Goal: Task Accomplishment & Management: Manage account settings

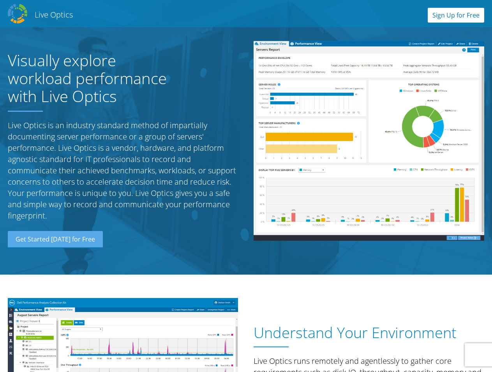
click at [448, 16] on link "Sign Up for Free" at bounding box center [456, 15] width 56 height 15
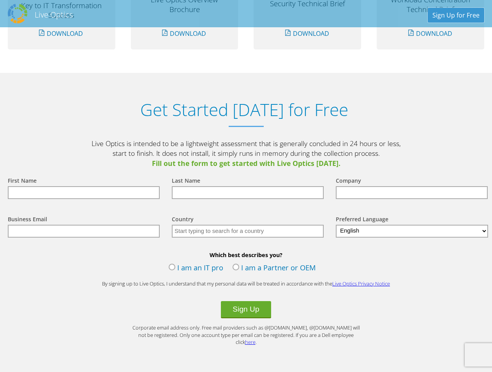
scroll to position [810, 0]
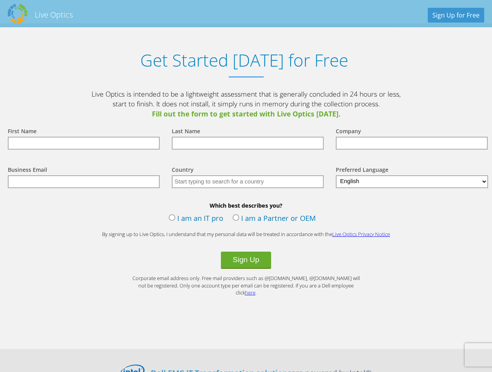
click at [60, 141] on input "text" at bounding box center [84, 143] width 152 height 13
click at [235, 222] on label "I am a Partner or OEM" at bounding box center [274, 219] width 83 height 12
click at [0, 0] on input "I am a Partner or OEM" at bounding box center [0, 0] width 0 height 0
click at [69, 149] on input "text" at bounding box center [84, 143] width 152 height 13
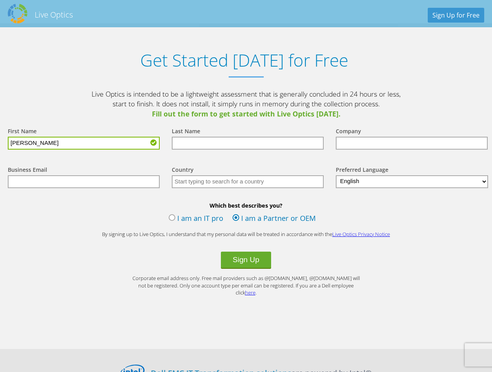
type input "luciano"
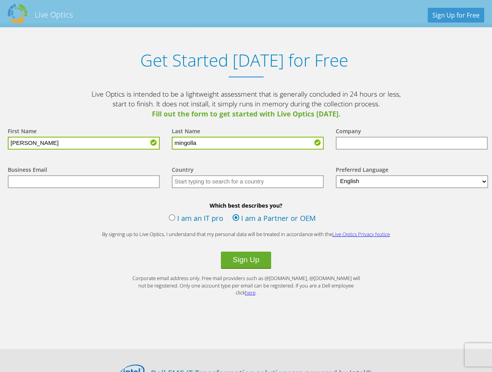
type input "mingolla"
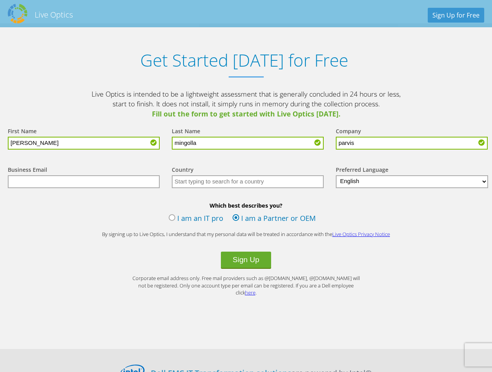
type input "parvis"
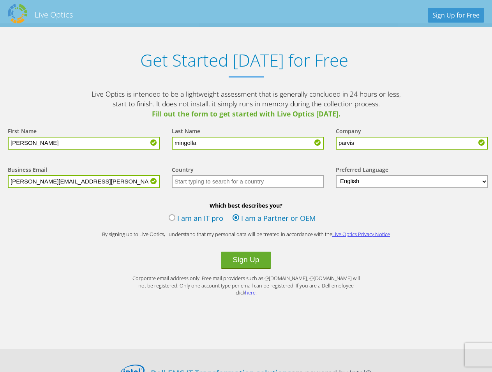
type input "[PERSON_NAME][EMAIL_ADDRESS][PERSON_NAME][PERSON_NAME][DOMAIN_NAME]"
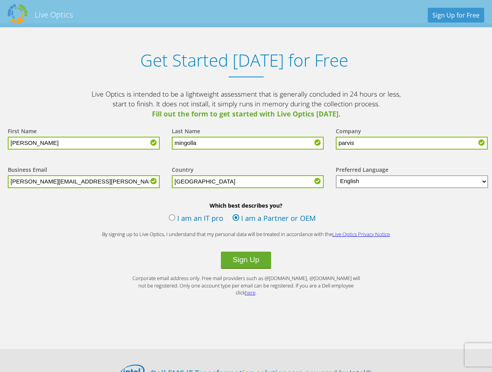
type input "Italy"
select select "it-IT"
click at [242, 262] on button "Sign Up" at bounding box center [246, 260] width 50 height 17
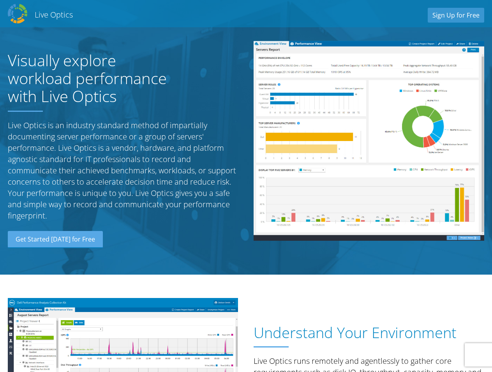
scroll to position [40, 0]
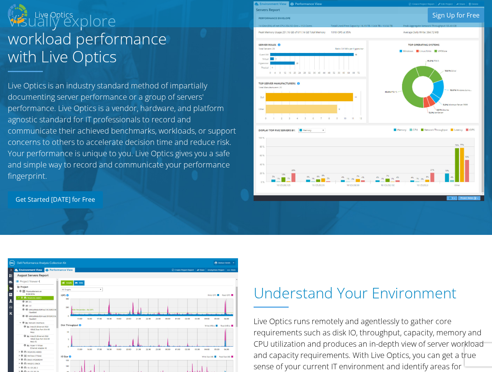
click at [84, 205] on link "Get Started Today for Free" at bounding box center [55, 199] width 95 height 17
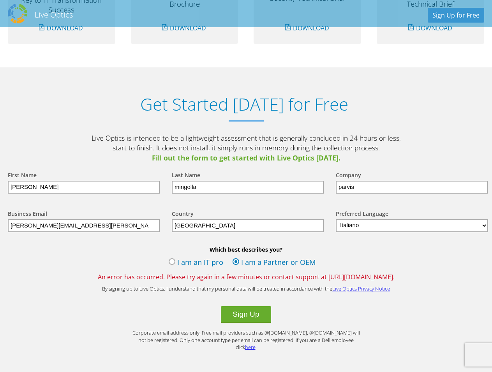
scroll to position [810, 0]
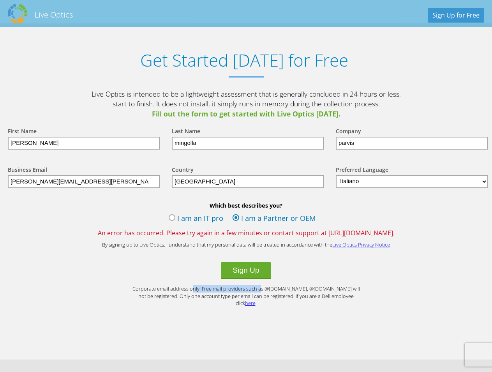
drag, startPoint x: 236, startPoint y: 289, endPoint x: 267, endPoint y: 289, distance: 31.2
click at [267, 289] on p "Corporate email address only. Free mail providers such as @gmail.com, @yahoo.co…" at bounding box center [246, 296] width 234 height 22
click at [285, 307] on div "Get Started Today for Free Live Optics is intended to be a lightweight assessme…" at bounding box center [246, 177] width 492 height 309
drag, startPoint x: 58, startPoint y: 183, endPoint x: 221, endPoint y: 180, distance: 163.3
click at [220, 184] on div "Business Email luciano.mingolla@parvis.it Country Select Andorra United Arab Em…" at bounding box center [246, 176] width 492 height 39
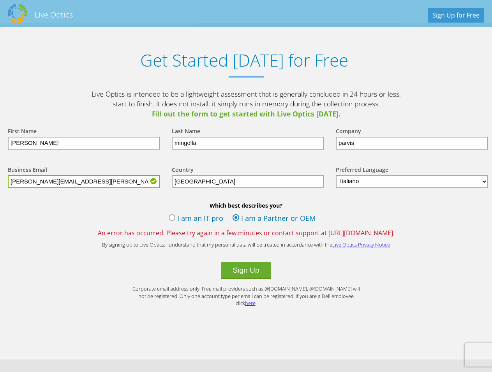
type input "luciano.mingolla@hotmail.com"
click at [384, 145] on input "parvis" at bounding box center [412, 143] width 152 height 13
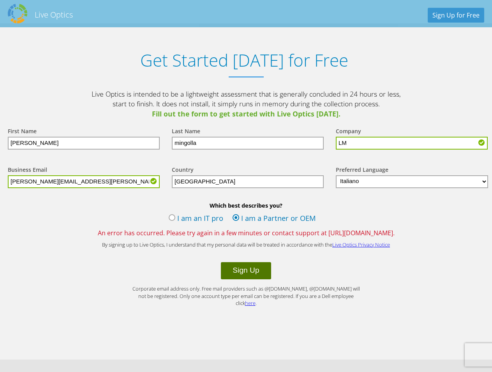
type input "LM"
click at [252, 275] on button "Sign Up" at bounding box center [246, 270] width 50 height 17
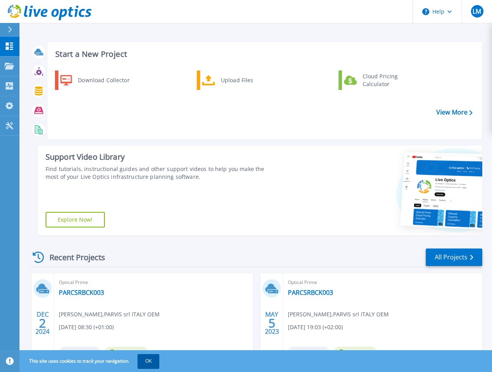
click at [159, 365] on button "OK" at bounding box center [149, 361] width 22 height 14
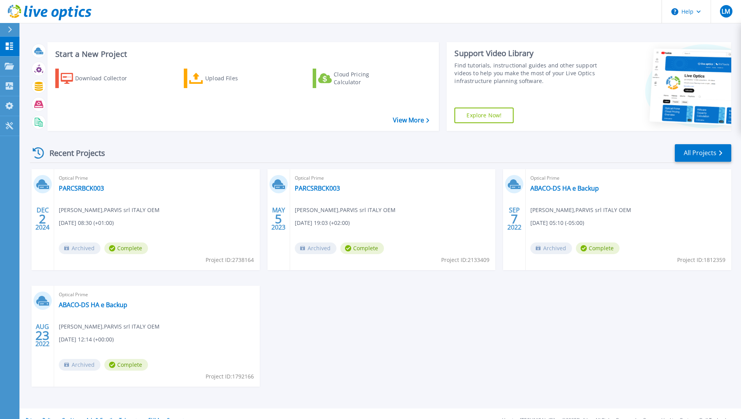
click at [43, 57] on div at bounding box center [39, 51] width 18 height 18
click at [39, 67] on p "Projects" at bounding box center [30, 66] width 21 height 20
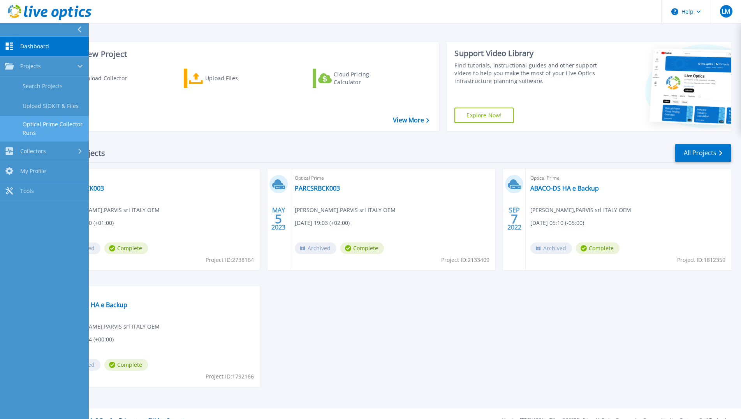
click at [53, 131] on link "Optical Prime Collector Runs" at bounding box center [44, 128] width 89 height 25
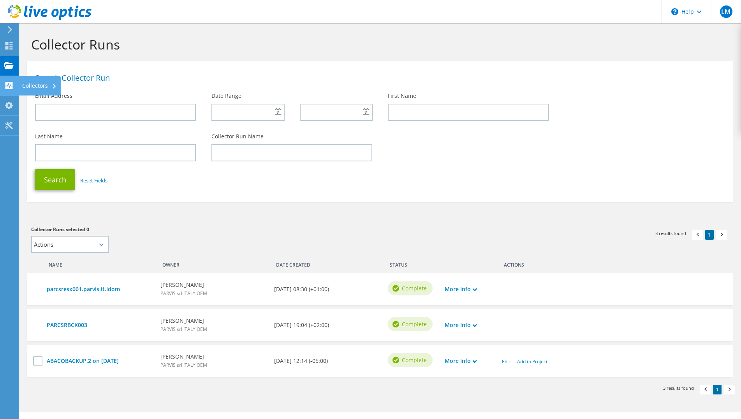
click at [37, 87] on div "Collectors" at bounding box center [39, 85] width 42 height 19
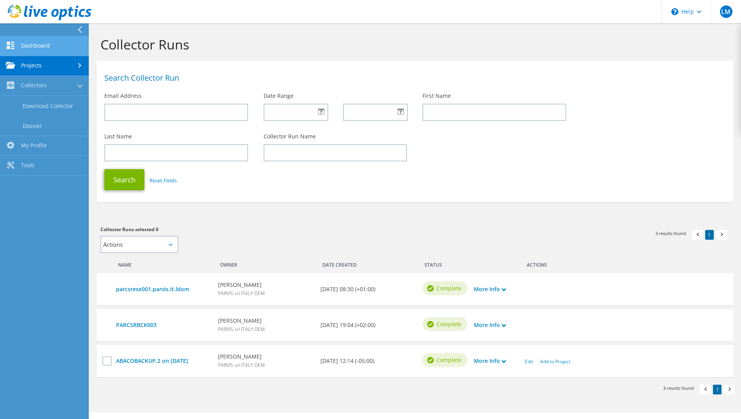
click at [39, 44] on link "Dashboard" at bounding box center [44, 46] width 89 height 20
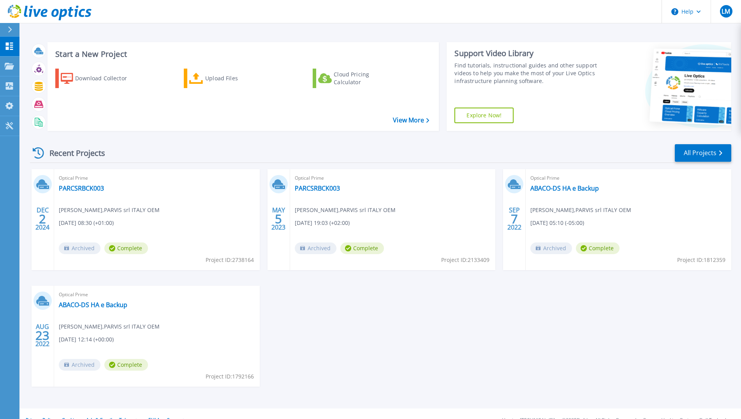
scroll to position [13, 0]
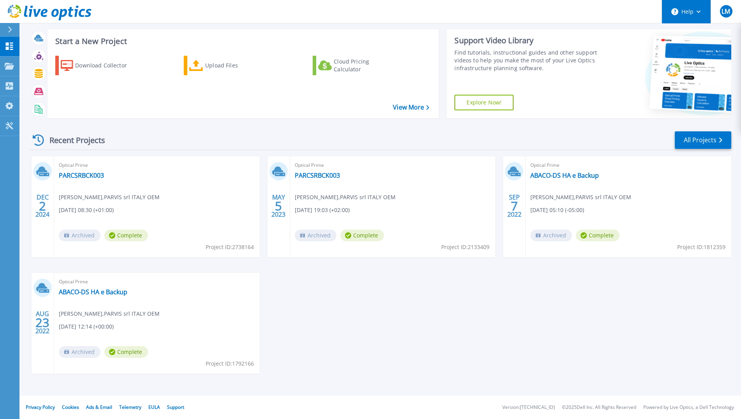
click at [698, 14] on button "Help" at bounding box center [686, 11] width 49 height 23
click at [11, 71] on link "Projects Projects" at bounding box center [9, 66] width 19 height 20
click at [182, 66] on div "Download Collector Upload Files Cloud Pricing Calculator" at bounding box center [242, 81] width 386 height 65
click at [217, 66] on div "Upload Files" at bounding box center [236, 66] width 62 height 16
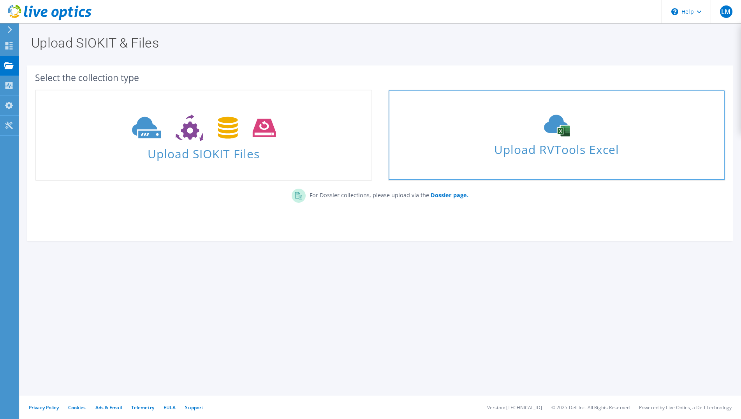
click at [635, 141] on span "Upload RVTools Excel" at bounding box center [557, 147] width 336 height 17
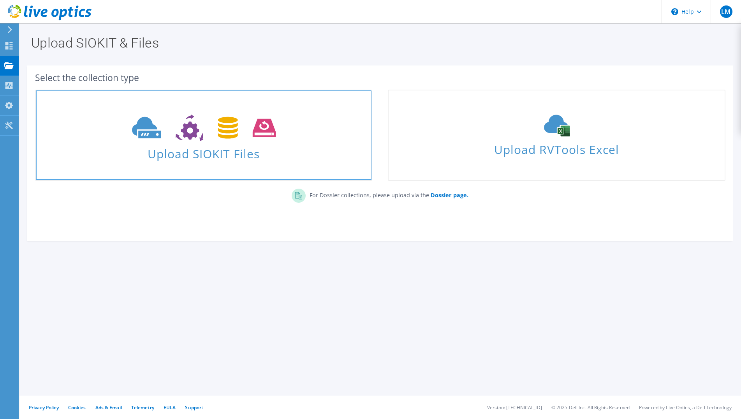
click at [184, 137] on use at bounding box center [204, 128] width 144 height 27
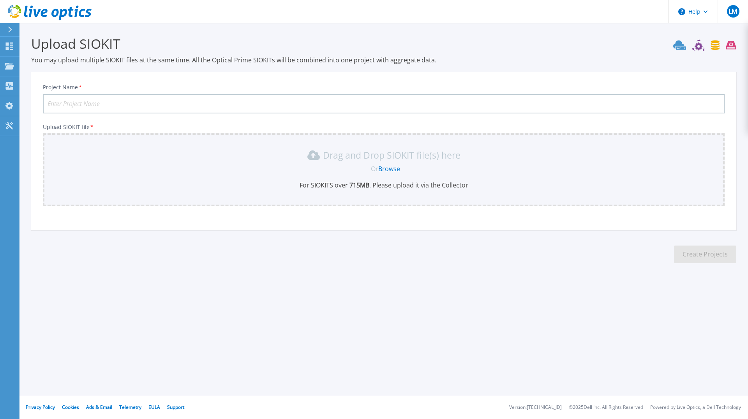
click at [398, 169] on link "Browse" at bounding box center [389, 168] width 22 height 9
click at [326, 100] on input "Project Name *" at bounding box center [384, 103] width 682 height 19
click at [276, 106] on input "Project Name *" at bounding box center [384, 103] width 682 height 19
paste input "PARCSRBUILD002"
type input "PARCSRBUILD002"
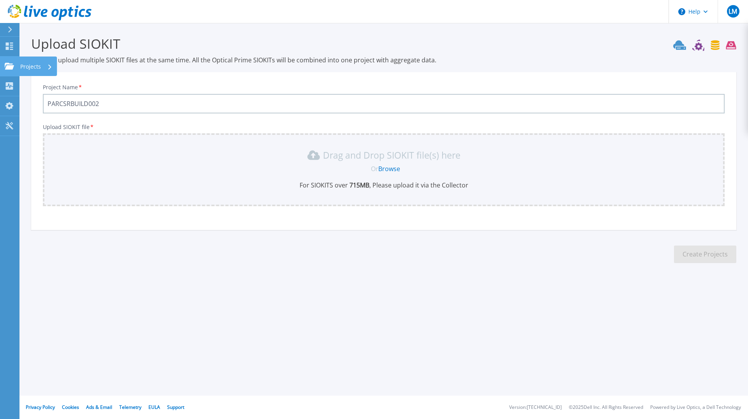
click at [42, 69] on div "Projects" at bounding box center [36, 66] width 32 height 20
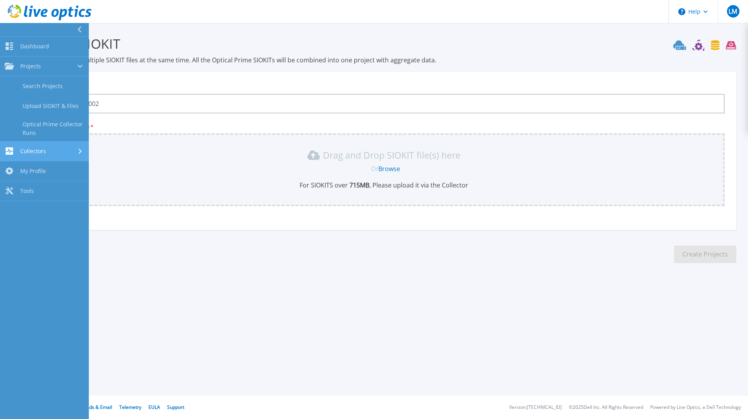
click at [35, 152] on span "Collectors" at bounding box center [33, 151] width 26 height 7
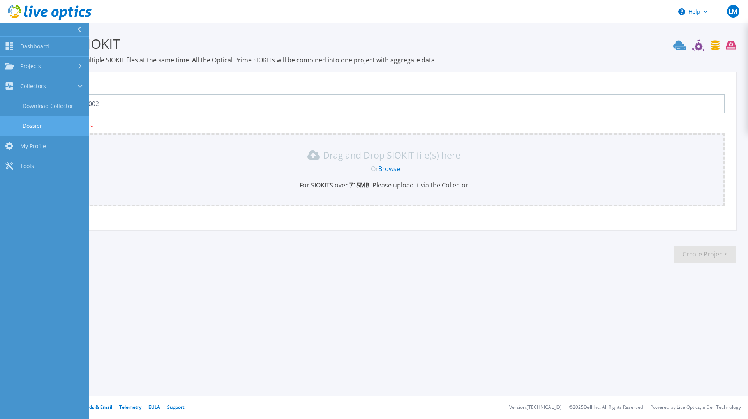
click at [33, 129] on link "Dossier" at bounding box center [44, 126] width 89 height 20
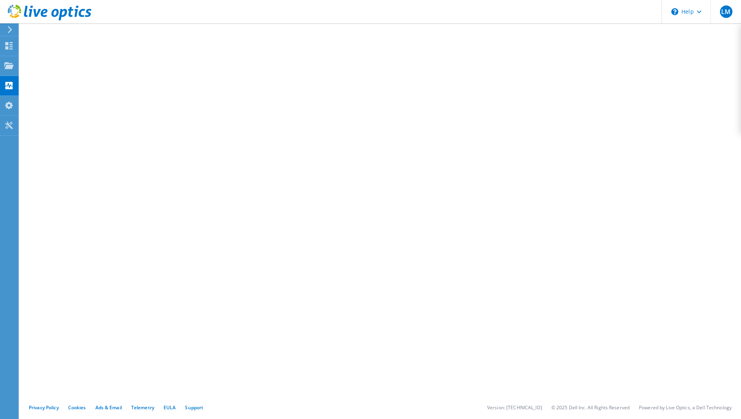
click at [11, 30] on use at bounding box center [10, 29] width 4 height 7
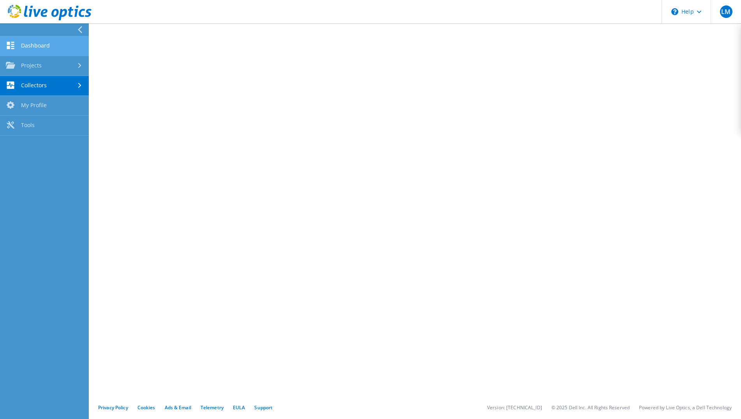
click at [26, 45] on link "Dashboard" at bounding box center [44, 46] width 89 height 20
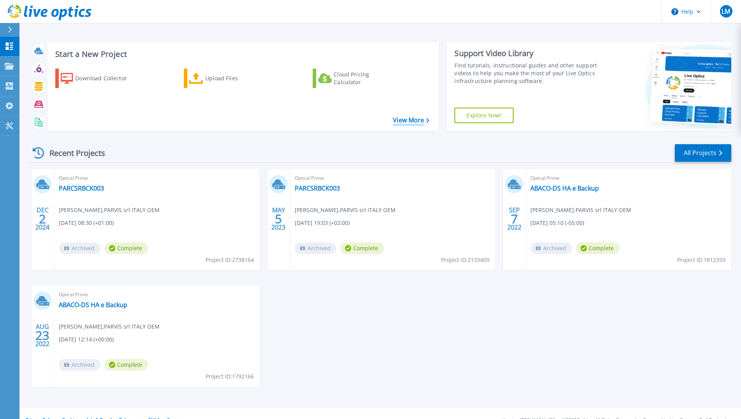
click at [409, 119] on link "View More" at bounding box center [411, 119] width 36 height 7
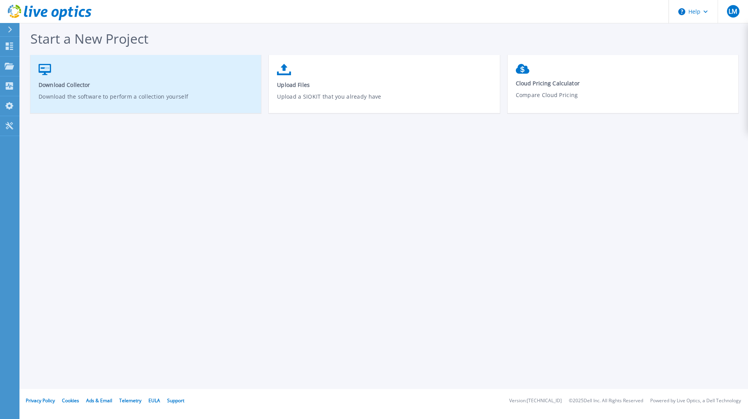
click at [121, 94] on p "Download the software to perform a collection yourself" at bounding box center [146, 101] width 215 height 18
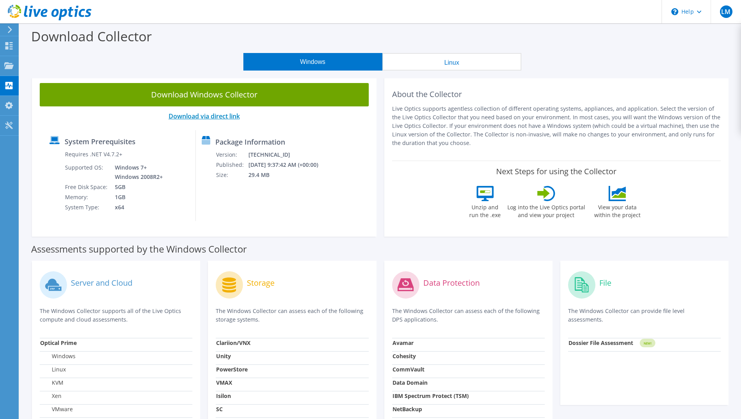
click at [211, 116] on link "Download via direct link" at bounding box center [204, 116] width 71 height 9
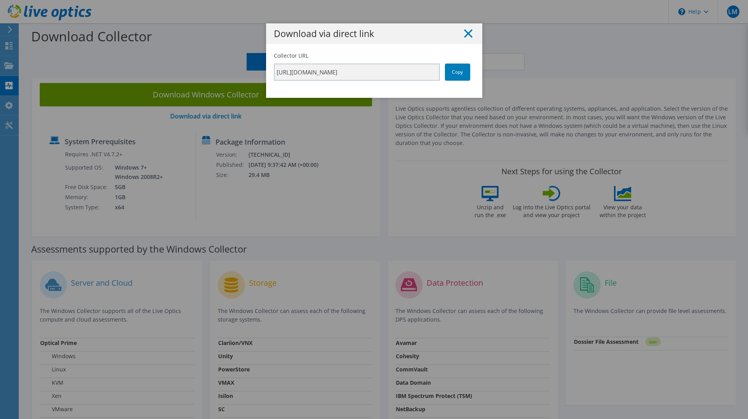
click at [466, 35] on line at bounding box center [468, 34] width 8 height 8
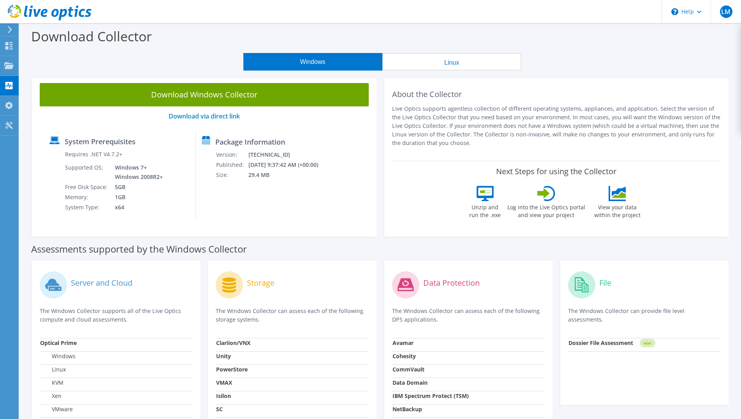
click at [10, 30] on icon at bounding box center [10, 29] width 6 height 7
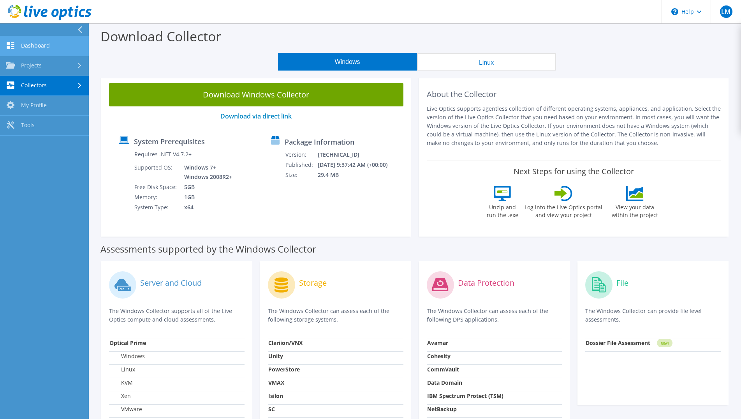
click at [43, 46] on link "Dashboard" at bounding box center [44, 46] width 89 height 20
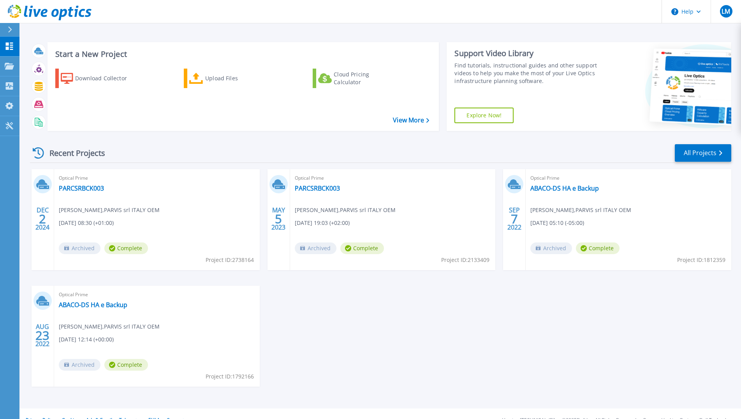
click at [345, 356] on div "DEC 2 2024 Optical Prime PARCSRBCK003 Luciano Mingolla , PARVIS srl ITALY OEM 1…" at bounding box center [378, 285] width 708 height 233
click at [34, 69] on p "Projects" at bounding box center [30, 66] width 21 height 20
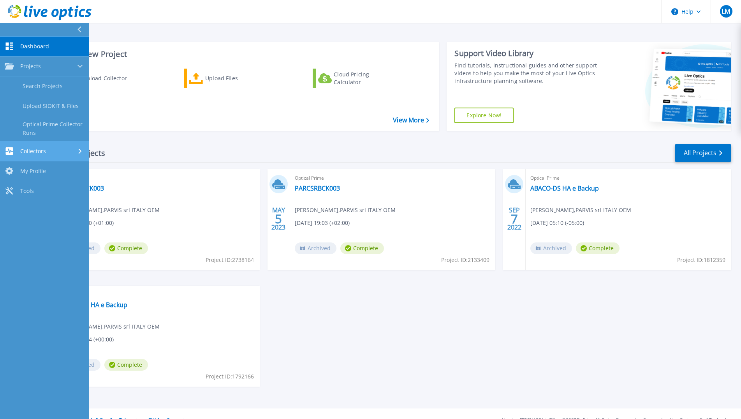
click at [50, 147] on link "Collectors Collectors" at bounding box center [44, 151] width 89 height 20
click at [42, 152] on link "My Profile My Profile" at bounding box center [44, 146] width 89 height 20
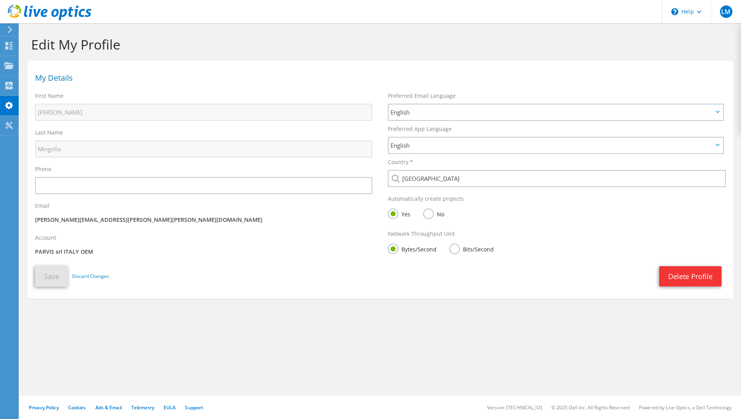
drag, startPoint x: 726, startPoint y: 15, endPoint x: 718, endPoint y: 39, distance: 25.5
click at [727, 14] on span "LM" at bounding box center [726, 11] width 12 height 12
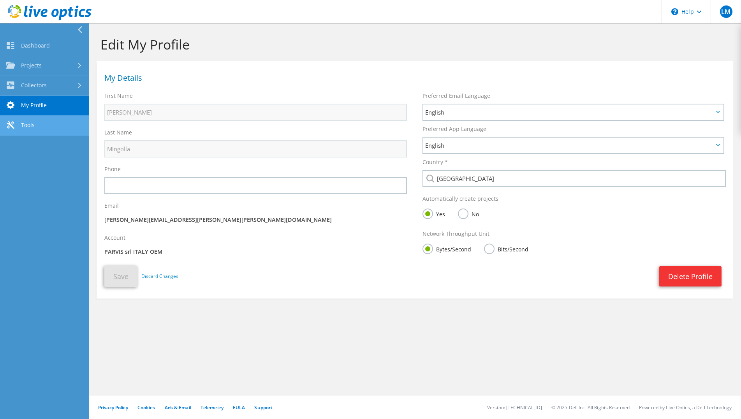
click at [33, 122] on link "Tools" at bounding box center [44, 126] width 89 height 20
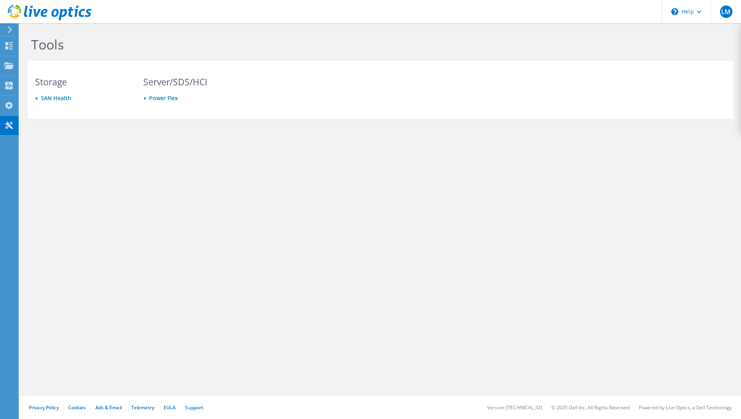
click at [11, 25] on div at bounding box center [46, 13] width 92 height 26
click at [11, 31] on use at bounding box center [10, 29] width 4 height 7
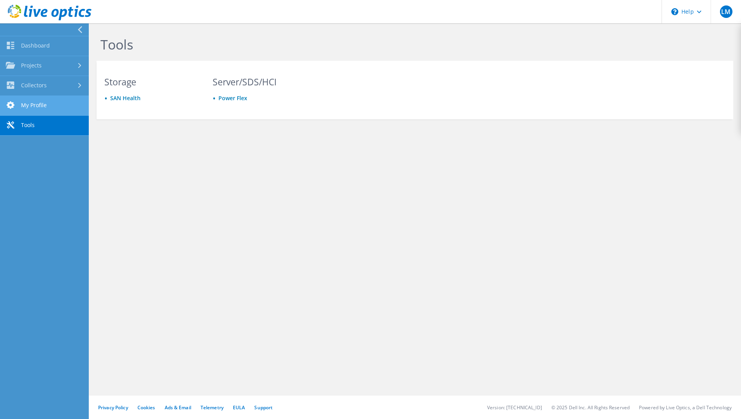
click at [36, 104] on link "My Profile" at bounding box center [44, 106] width 89 height 20
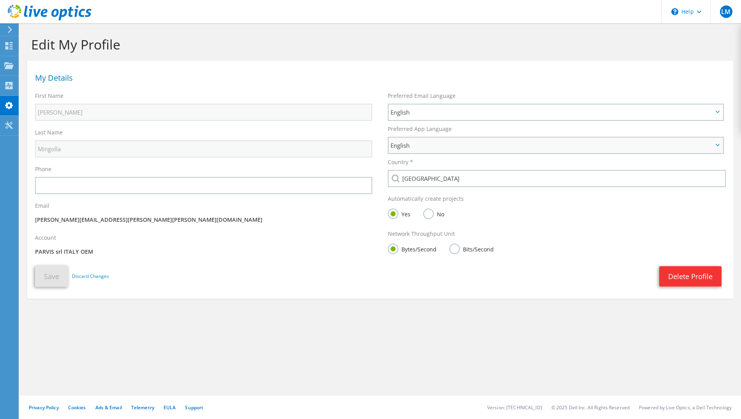
click at [416, 146] on span "English" at bounding box center [552, 145] width 323 height 9
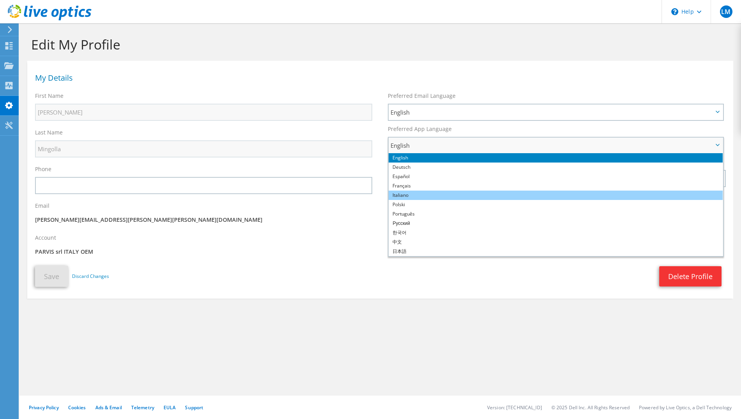
click at [424, 198] on li "Italiano" at bounding box center [556, 195] width 334 height 9
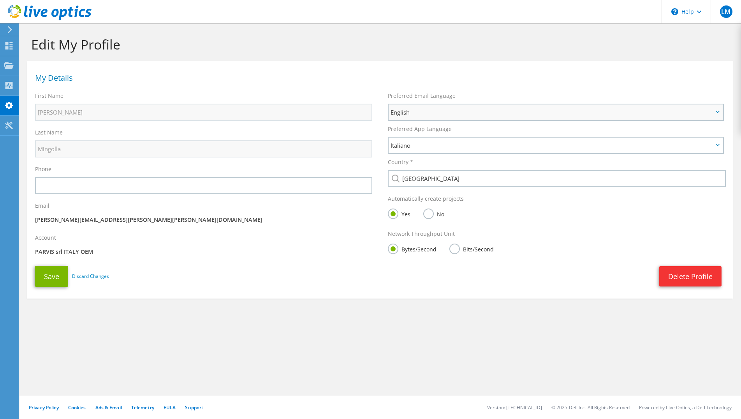
click at [432, 108] on span "English" at bounding box center [552, 112] width 323 height 9
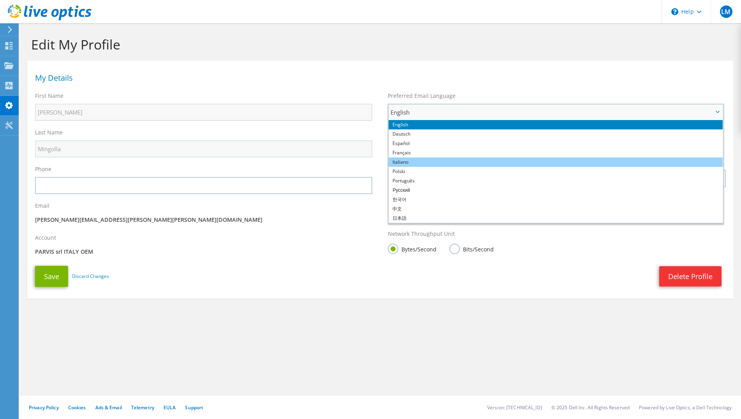
click at [434, 164] on li "Italiano" at bounding box center [556, 161] width 334 height 9
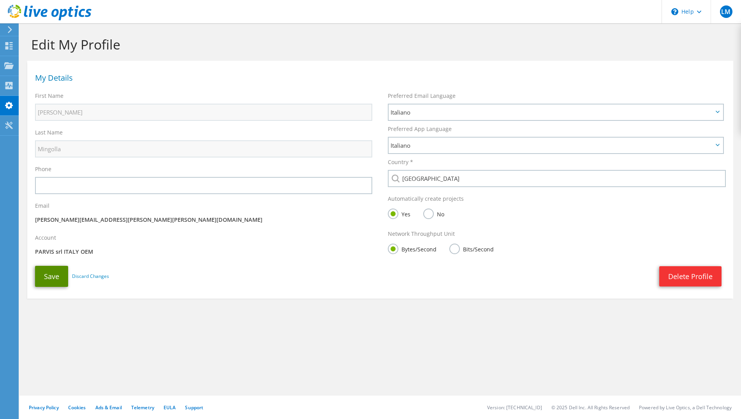
click at [53, 281] on button "Save" at bounding box center [51, 276] width 33 height 21
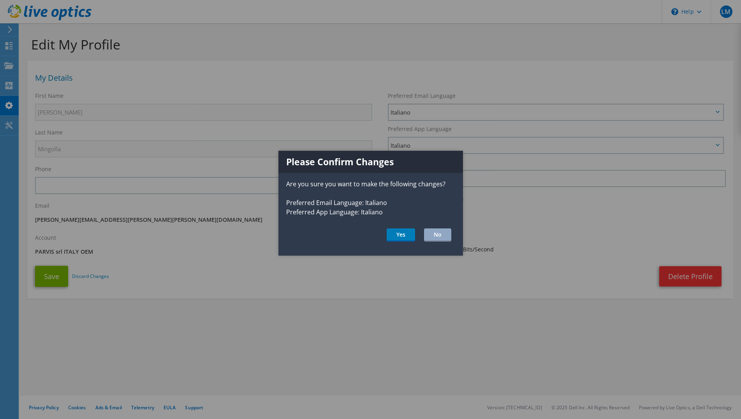
drag, startPoint x: 400, startPoint y: 234, endPoint x: 346, endPoint y: 301, distance: 85.9
click at [400, 233] on button "Yes" at bounding box center [401, 234] width 28 height 13
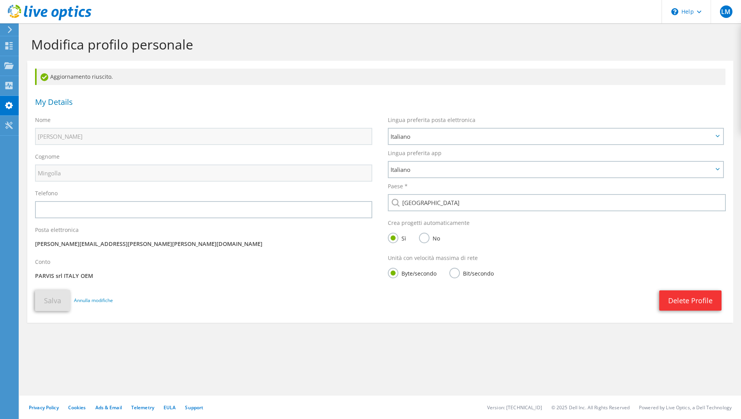
click at [8, 32] on icon at bounding box center [10, 29] width 6 height 7
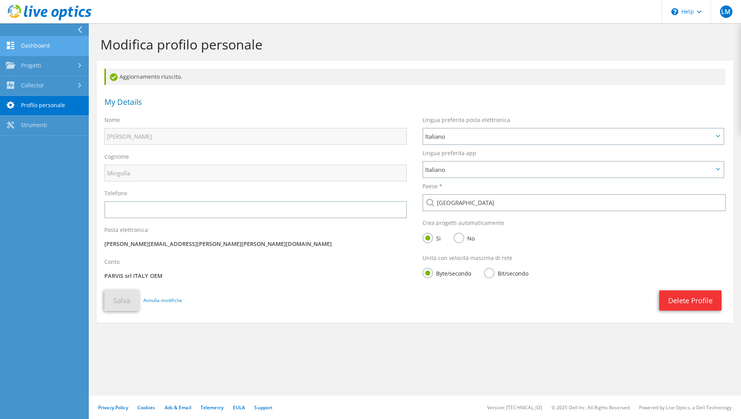
click at [43, 46] on link "Dashboard" at bounding box center [44, 46] width 89 height 20
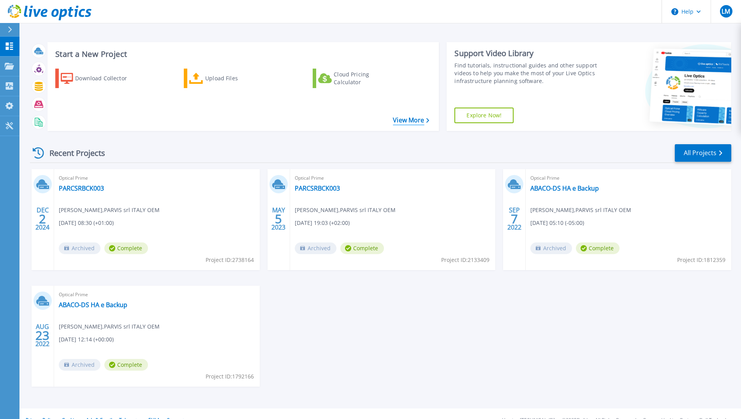
click at [416, 122] on link "View More" at bounding box center [411, 119] width 36 height 7
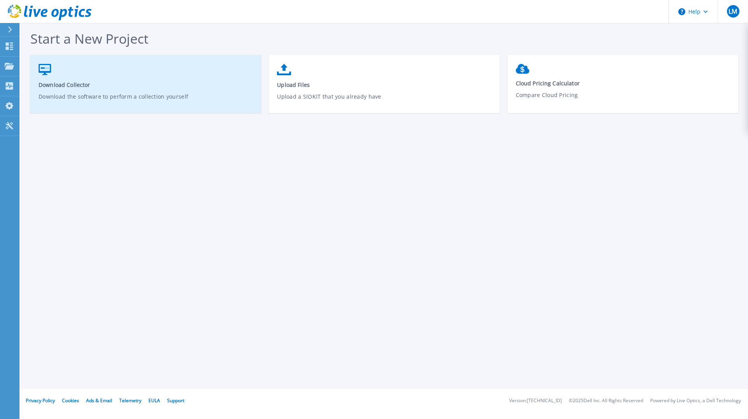
click at [150, 92] on p "Download the software to perform a collection yourself" at bounding box center [146, 101] width 215 height 18
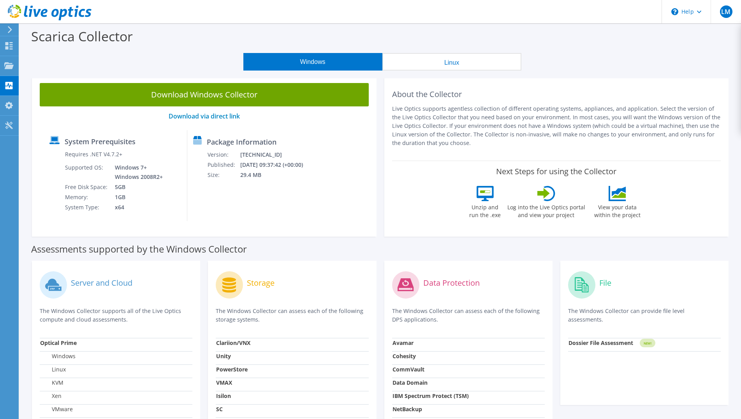
click at [12, 29] on icon at bounding box center [10, 29] width 6 height 7
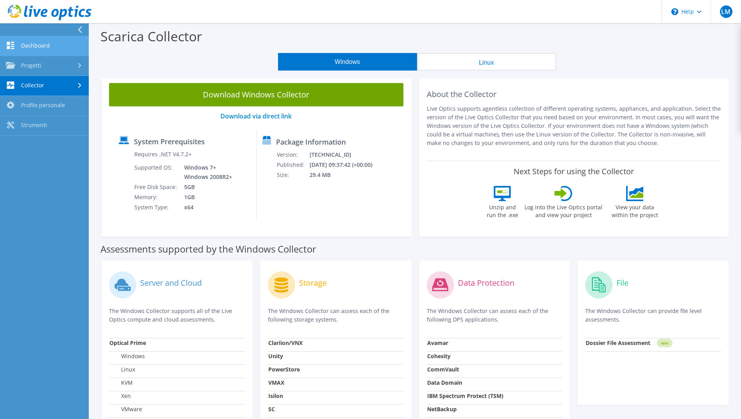
click at [48, 45] on link "Dashboard" at bounding box center [44, 46] width 89 height 20
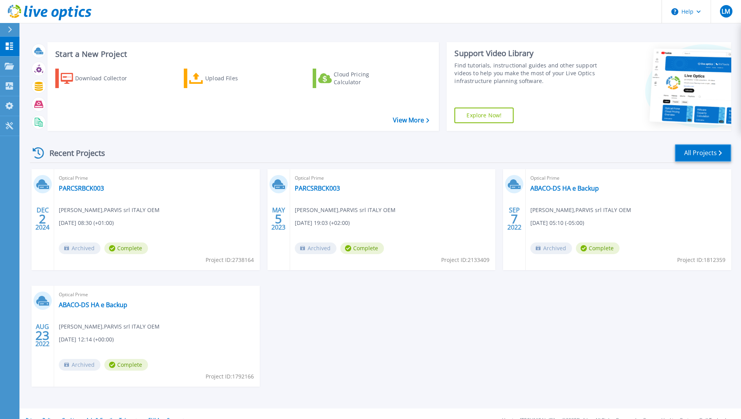
click at [699, 152] on link "All Projects" at bounding box center [703, 153] width 56 height 18
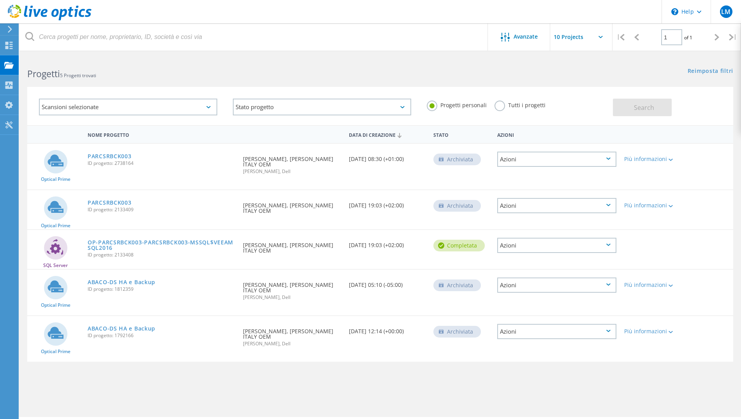
click at [574, 160] on div "Azioni" at bounding box center [557, 159] width 119 height 15
click at [581, 70] on div "Reimposta filtri Mostra filtri" at bounding box center [560, 63] width 361 height 14
click at [593, 39] on input "text" at bounding box center [590, 36] width 78 height 27
click at [514, 70] on div "Reimposta filtri Mostra filtri" at bounding box center [560, 63] width 361 height 14
click at [13, 28] on div at bounding box center [9, 29] width 12 height 7
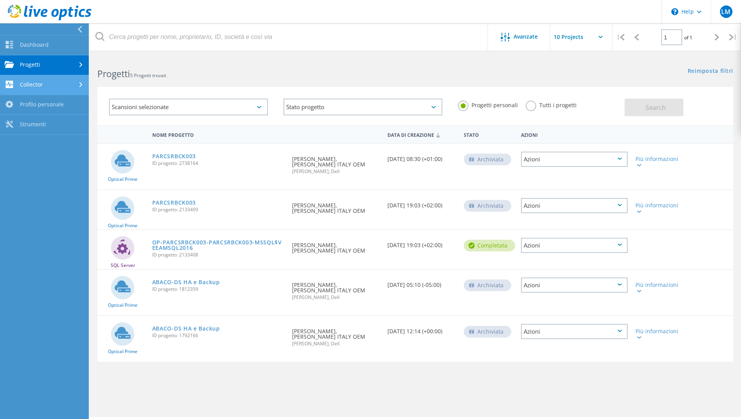
click at [37, 90] on link "Collector" at bounding box center [44, 85] width 89 height 20
click at [57, 104] on link "Scarica Collector" at bounding box center [44, 105] width 89 height 20
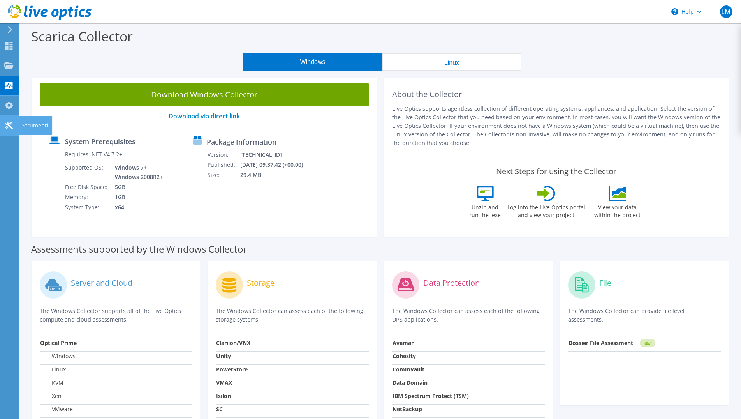
click at [34, 124] on div "Strumenti" at bounding box center [35, 125] width 34 height 19
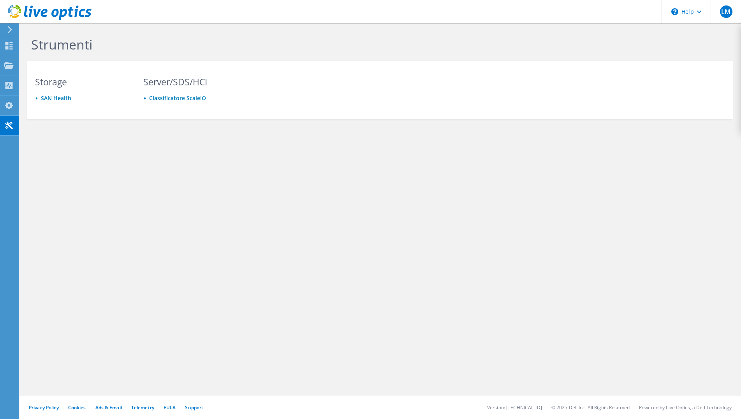
click at [12, 28] on icon at bounding box center [10, 29] width 6 height 7
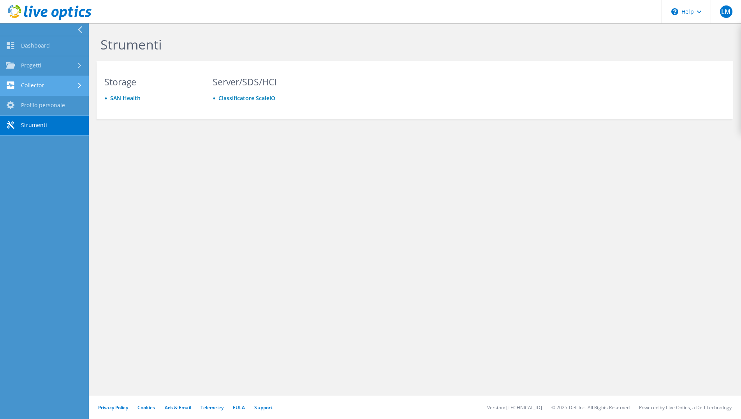
click at [38, 90] on link "Collector" at bounding box center [44, 86] width 89 height 20
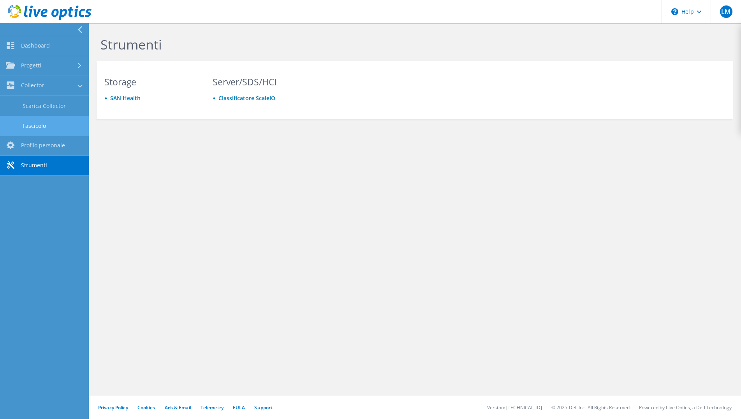
click at [34, 129] on link "Fascicolo" at bounding box center [44, 126] width 89 height 20
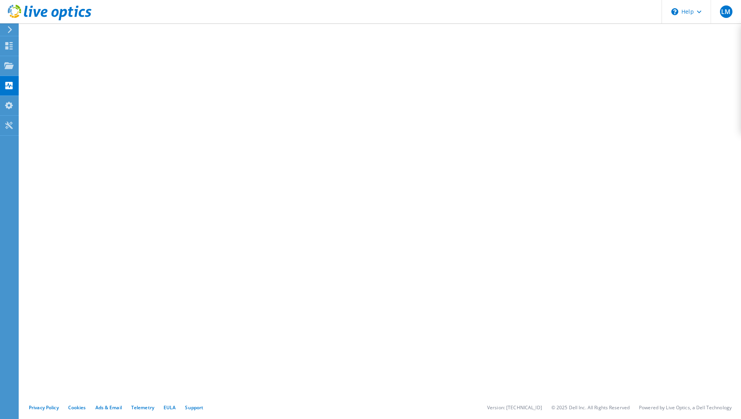
click at [10, 32] on icon at bounding box center [10, 29] width 6 height 7
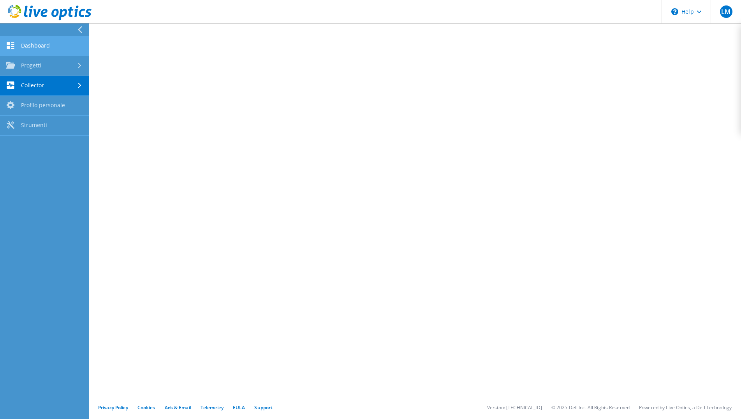
click at [42, 49] on link "Dashboard" at bounding box center [44, 46] width 89 height 20
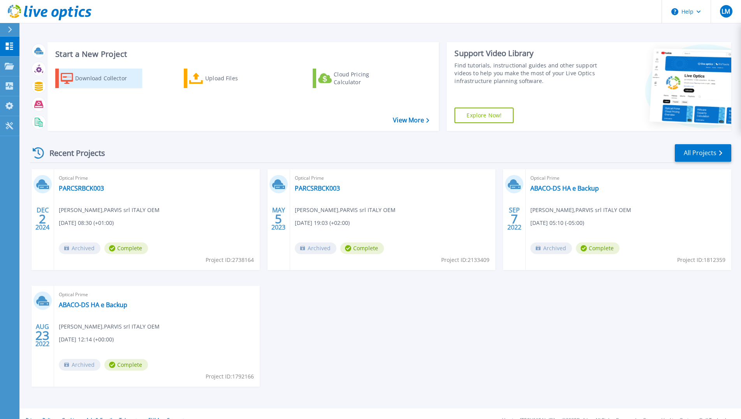
click at [116, 76] on div "Download Collector" at bounding box center [106, 79] width 62 height 16
click at [102, 53] on h3 "Start a New Project" at bounding box center [242, 54] width 374 height 9
click at [403, 121] on link "View More" at bounding box center [411, 119] width 36 height 7
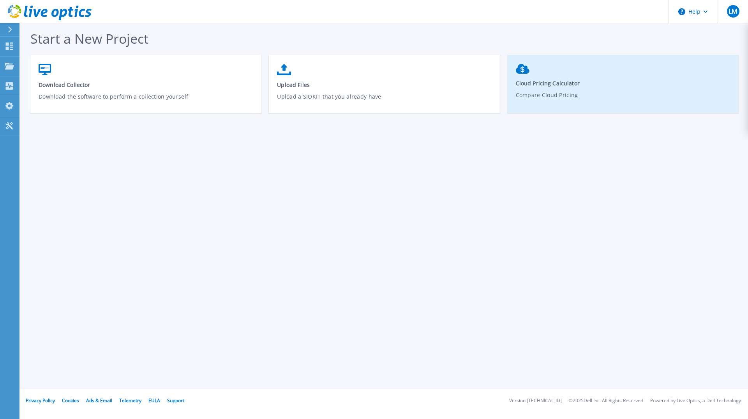
click at [567, 101] on p "Compare Cloud Pricing" at bounding box center [623, 100] width 215 height 18
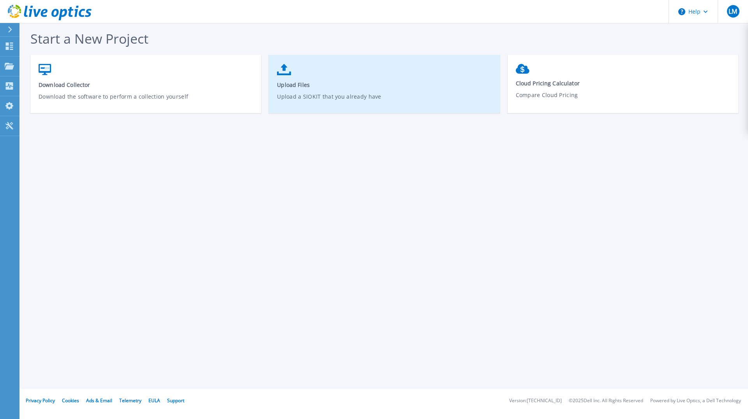
click at [409, 104] on p "Upload a SIOKIT that you already have" at bounding box center [384, 101] width 215 height 18
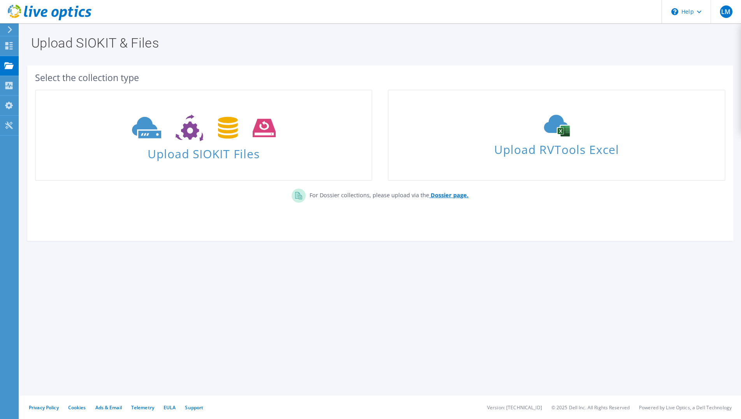
click at [459, 197] on b "Dossier page." at bounding box center [450, 194] width 38 height 7
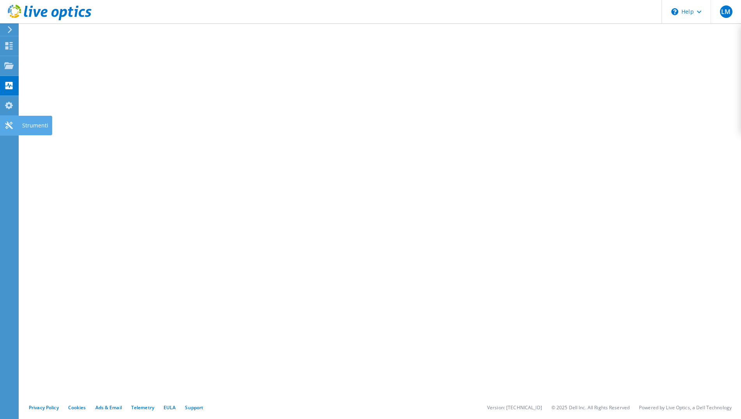
click at [34, 125] on div "Strumenti" at bounding box center [35, 125] width 34 height 19
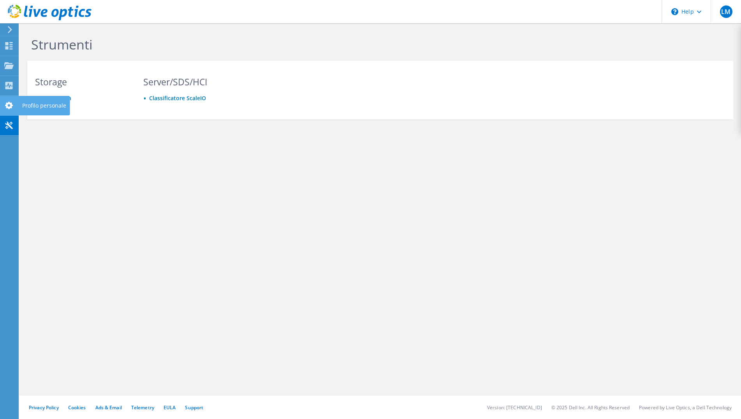
click at [41, 104] on div "Profilo personale" at bounding box center [44, 105] width 52 height 19
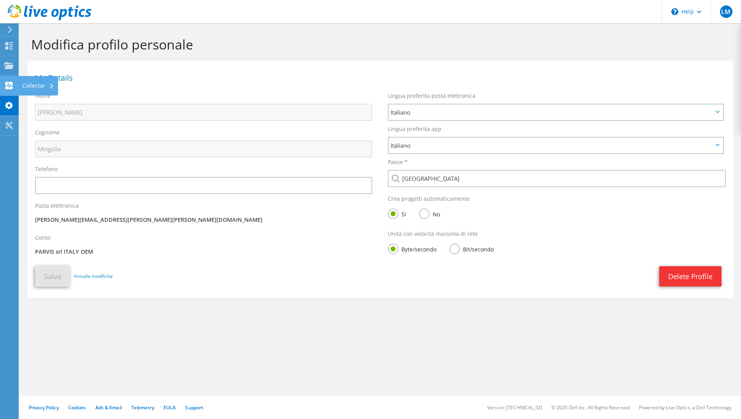
click at [34, 84] on div "Collector" at bounding box center [38, 85] width 40 height 19
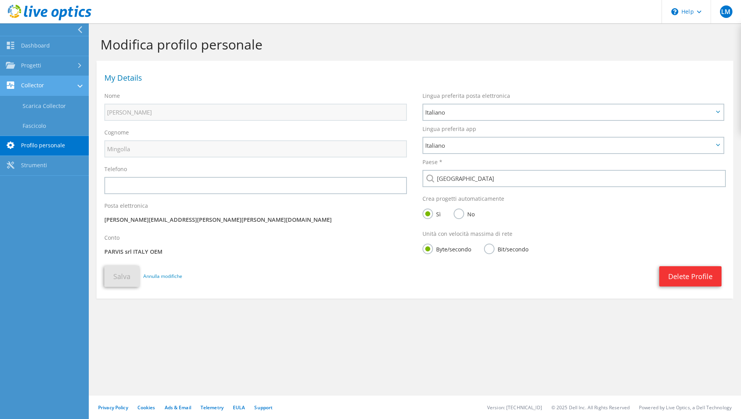
click at [42, 87] on link "Collector" at bounding box center [44, 86] width 89 height 20
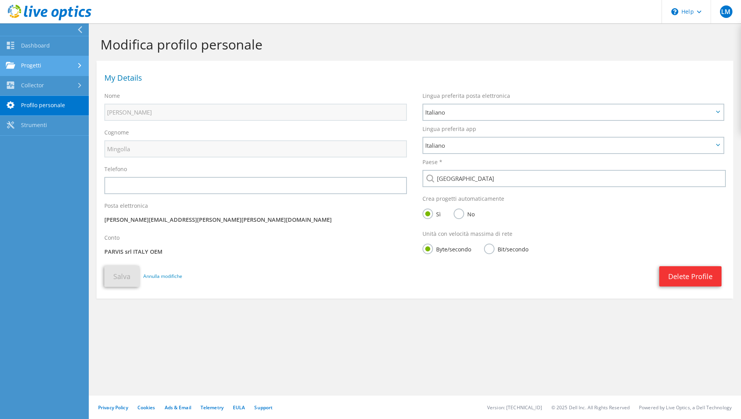
click at [40, 67] on link "Progetti" at bounding box center [44, 66] width 89 height 20
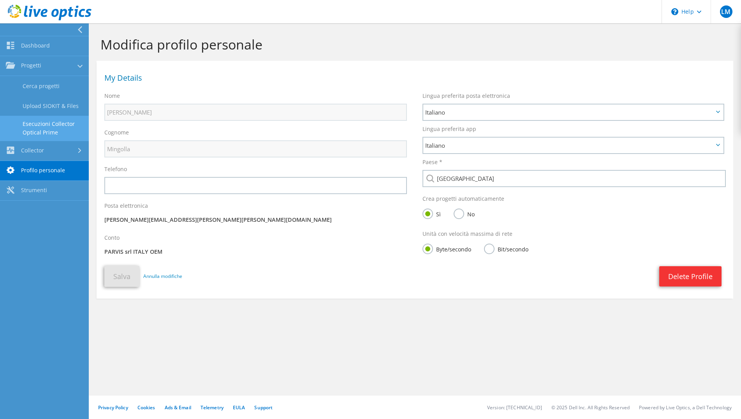
click at [43, 127] on link "Esecuzioni Collector Optical Prime" at bounding box center [44, 128] width 89 height 25
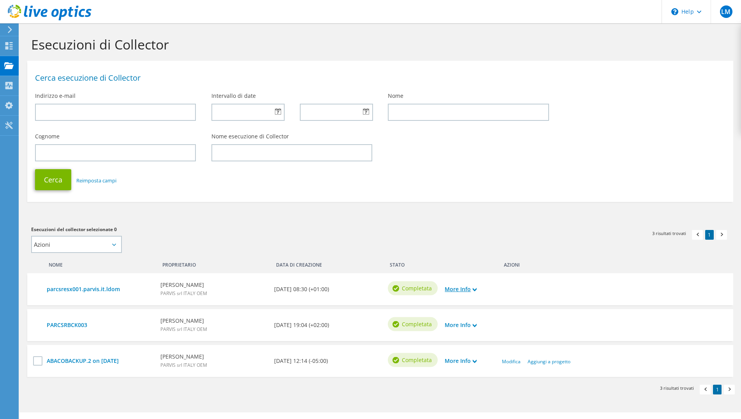
click at [473, 291] on link "More Info" at bounding box center [461, 289] width 32 height 9
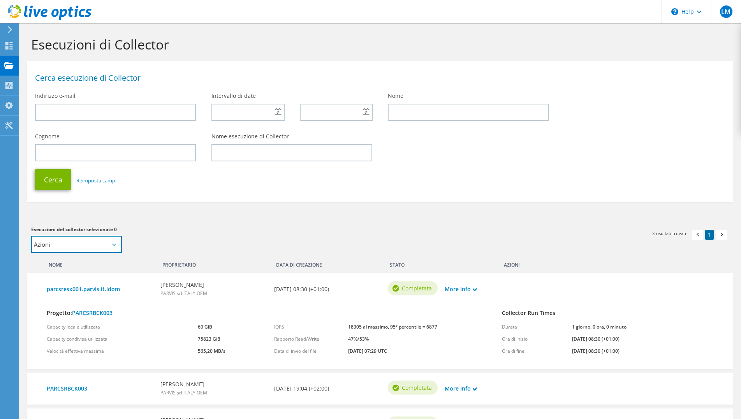
click at [31, 236] on select "Azioni Aggiungi a nuovo progetto Aggiungi a progetto esistente" at bounding box center [76, 244] width 91 height 17
select select "new_proj"
click option "Aggiungi a nuovo progetto" at bounding box center [0, 0] width 0 height 0
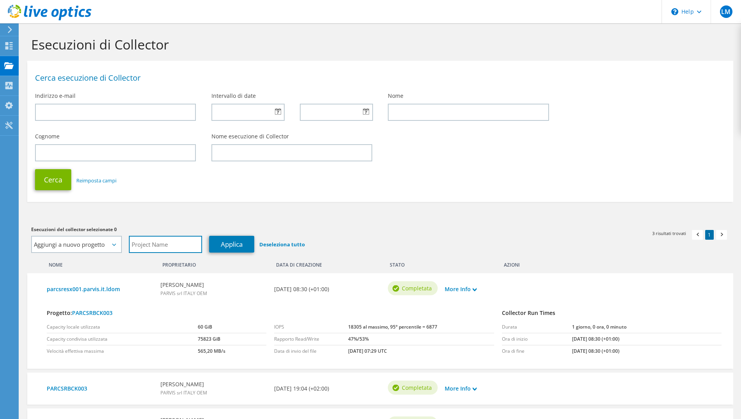
click at [182, 245] on input "text" at bounding box center [165, 244] width 73 height 17
paste input "PARCSRBUILD002"
type input "PARCSRBUILD002"
click at [226, 248] on link "Applica" at bounding box center [231, 244] width 45 height 17
click at [31, 236] on select "Azioni Aggiungi a nuovo progetto Aggiungi a progetto esistente" at bounding box center [76, 244] width 91 height 17
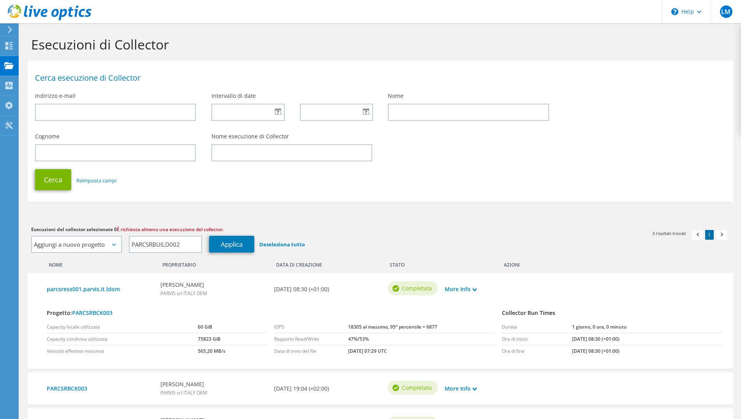
click at [397, 221] on section "Esecuzioni di Collector Cerca esecuzione di Collector Indirizzo e-mail Interval…" at bounding box center [380, 261] width 722 height 476
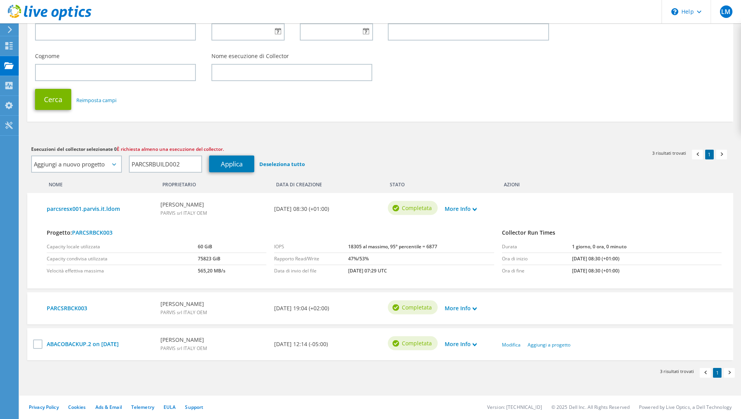
scroll to position [41, 0]
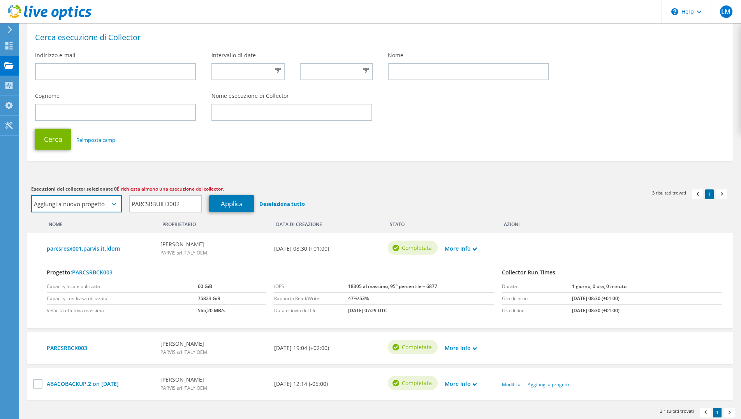
click at [31, 195] on select "Azioni Aggiungi a nuovo progetto Aggiungi a progetto esistente" at bounding box center [76, 203] width 91 height 17
select select "update_proj"
click option "Aggiungi a progetto esistente" at bounding box center [0, 0] width 0 height 0
click at [286, 147] on div "Cerca Reimposta campi" at bounding box center [380, 139] width 706 height 29
click at [31, 195] on select "Azioni Aggiungi a nuovo progetto Aggiungi a progetto esistente" at bounding box center [76, 203] width 91 height 17
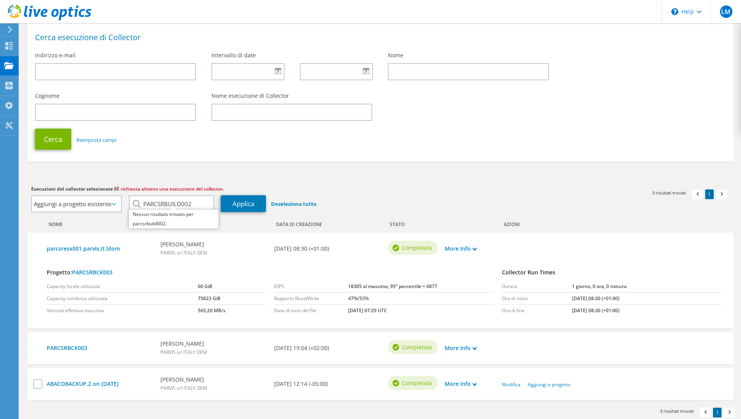
click at [172, 153] on div "Cerca Reimposta campi" at bounding box center [380, 139] width 706 height 29
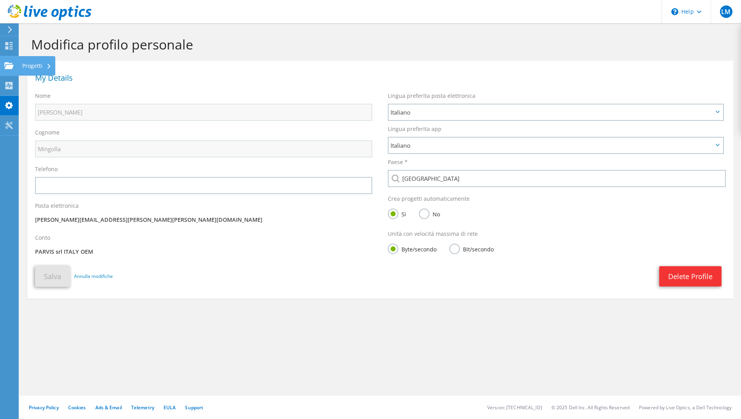
click at [37, 65] on div "Progetti" at bounding box center [36, 65] width 37 height 19
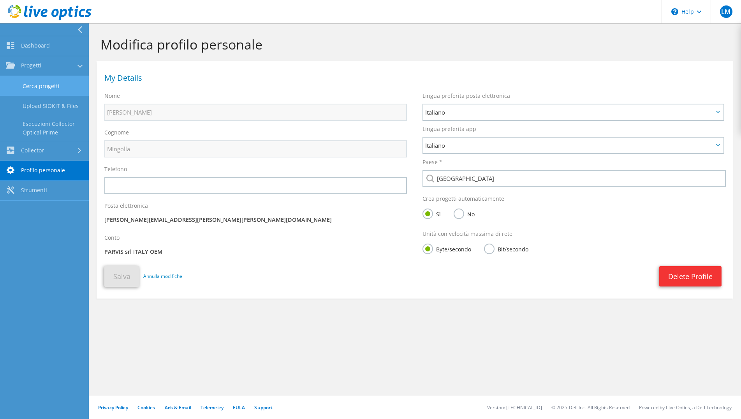
click at [51, 83] on link "Cerca progetti" at bounding box center [44, 86] width 89 height 20
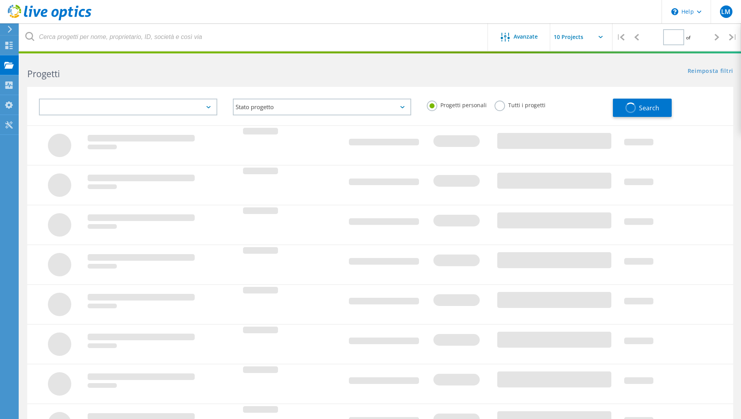
type input "1"
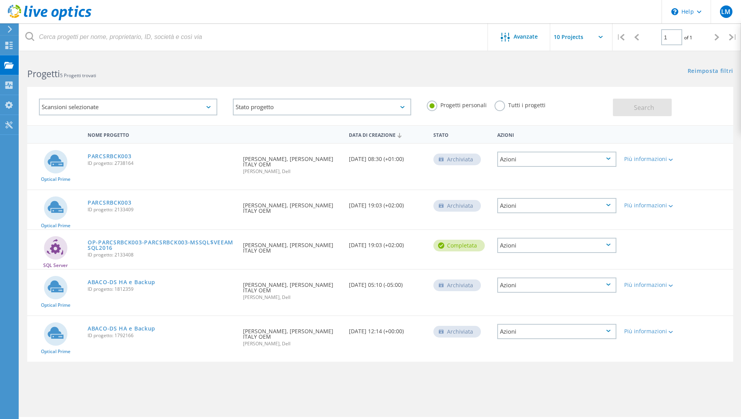
click at [598, 35] on input "text" at bounding box center [590, 36] width 78 height 27
click at [110, 105] on div "Scansioni selezionate" at bounding box center [128, 107] width 178 height 17
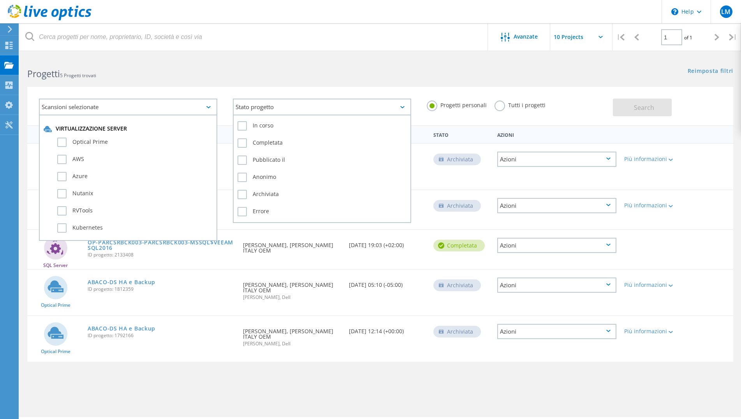
click at [240, 110] on div "Stato progetto" at bounding box center [322, 107] width 178 height 17
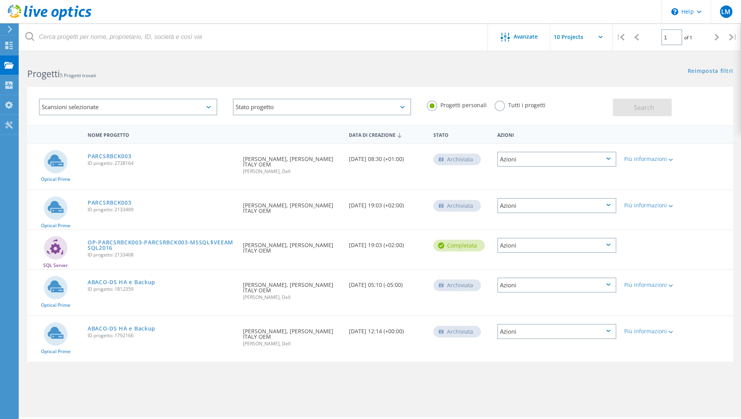
click at [334, 72] on h2 "Progetti 5 Progetti trovati" at bounding box center [199, 73] width 345 height 13
click at [48, 84] on div "Collector" at bounding box center [38, 84] width 32 height 5
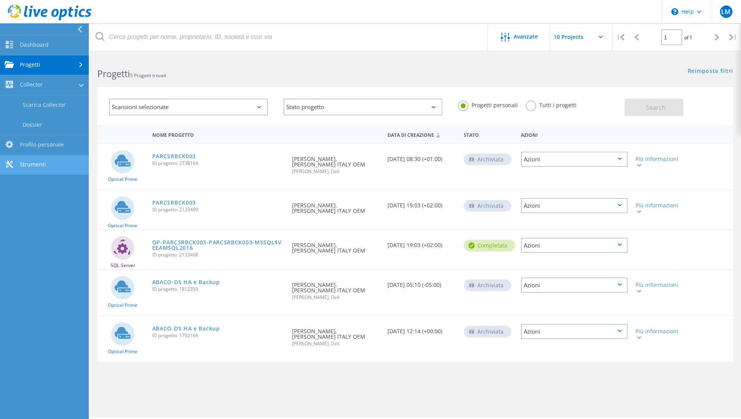
click at [38, 161] on link "Strumenti" at bounding box center [44, 165] width 89 height 20
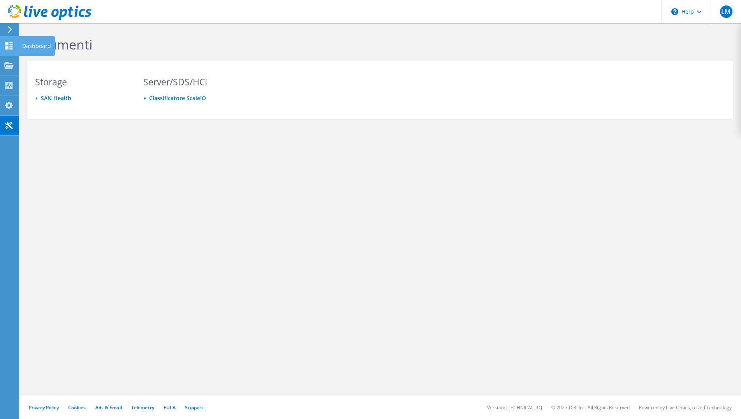
click at [34, 46] on div "Dashboard" at bounding box center [36, 45] width 37 height 19
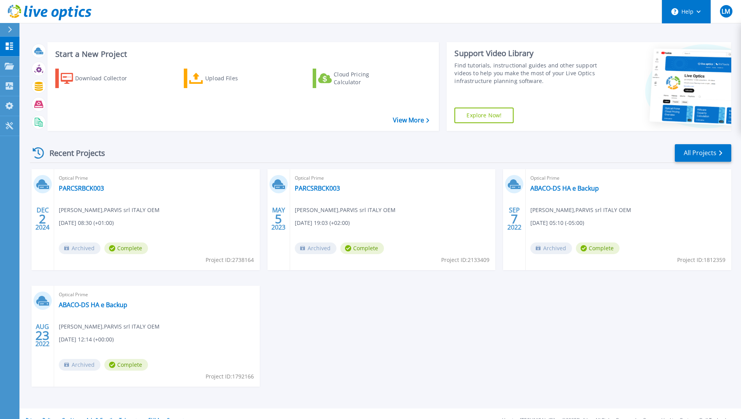
click at [702, 11] on button "Help" at bounding box center [686, 11] width 49 height 23
click at [722, 13] on span "LM" at bounding box center [726, 11] width 9 height 6
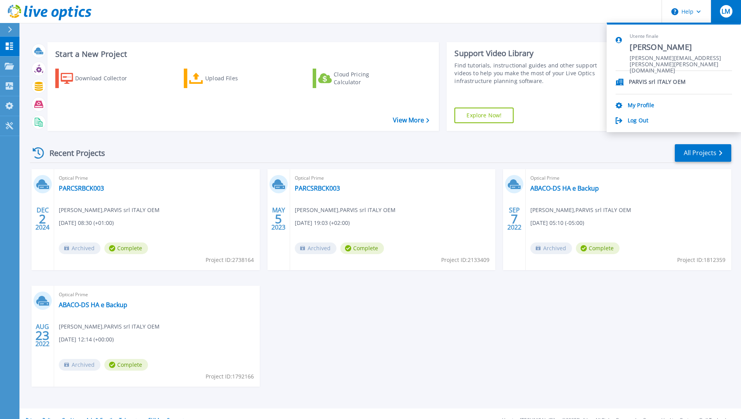
click at [658, 82] on p "PARVIS srl ITALY OEM" at bounding box center [657, 82] width 57 height 7
